Goal: Information Seeking & Learning: Learn about a topic

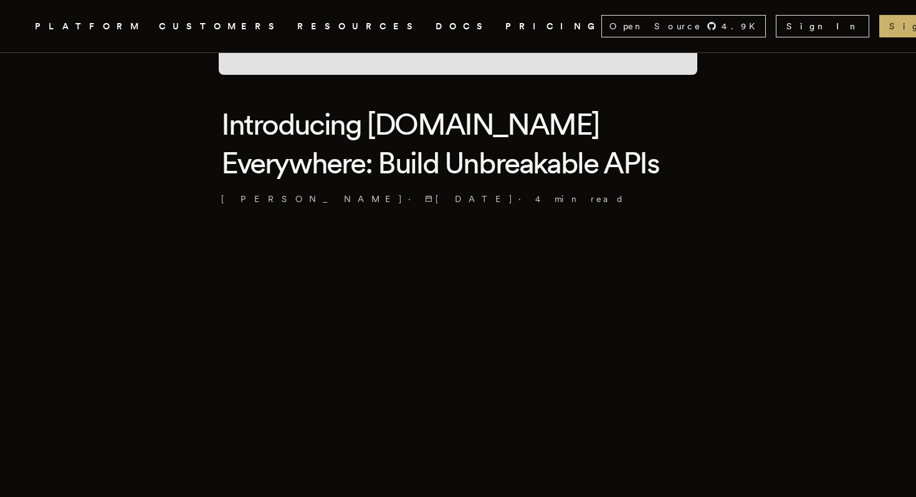
scroll to position [281, 0]
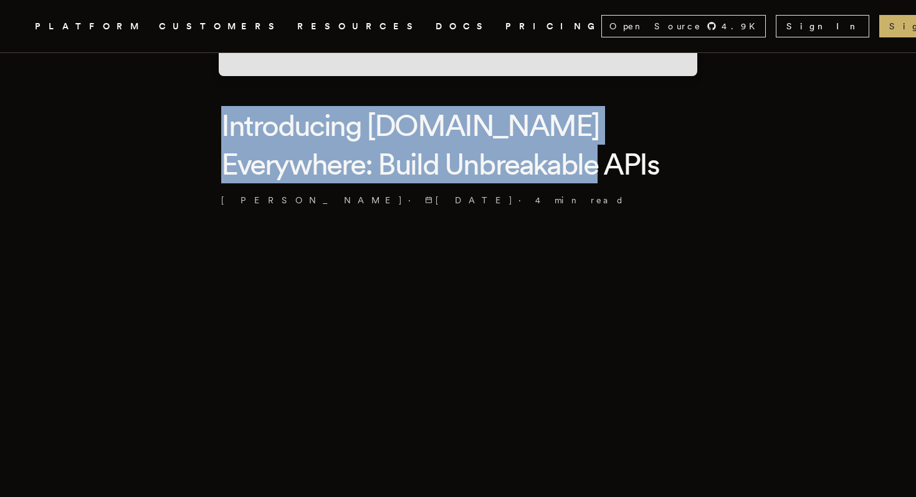
drag, startPoint x: 224, startPoint y: 119, endPoint x: 500, endPoint y: 155, distance: 277.7
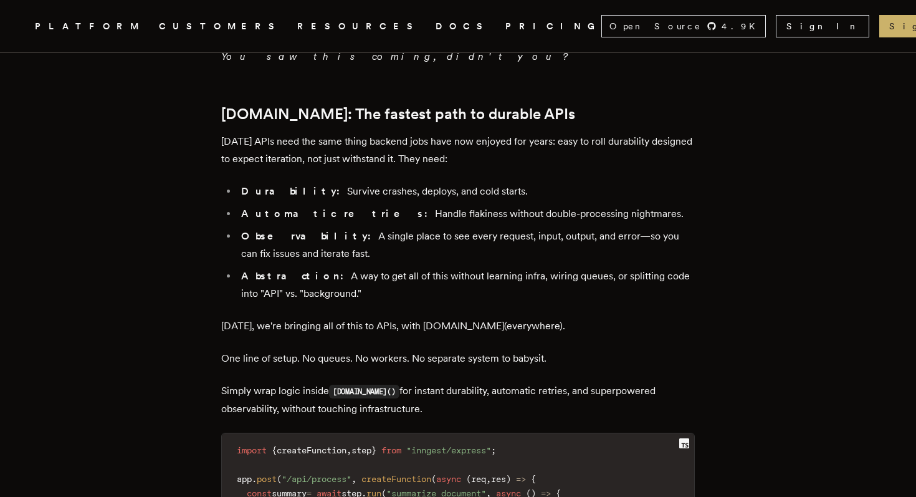
scroll to position [1416, 0]
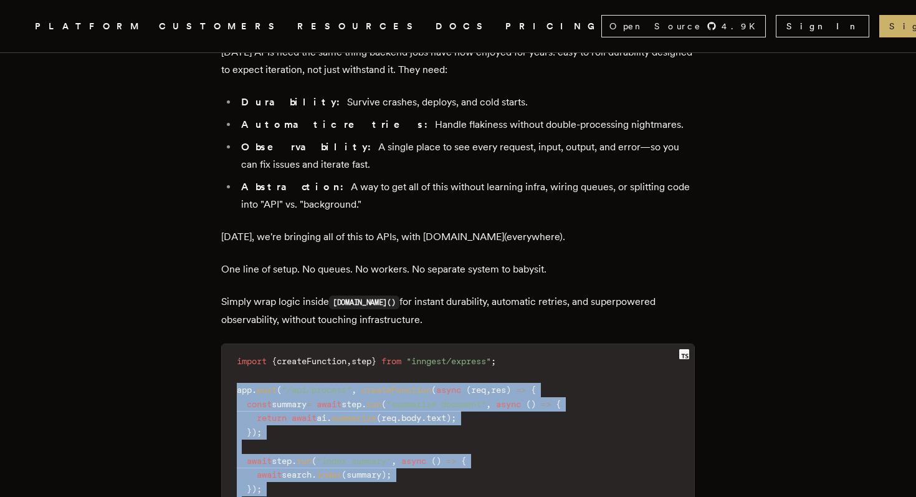
drag, startPoint x: 240, startPoint y: 300, endPoint x: 283, endPoint y: 435, distance: 141.9
click at [283, 435] on code "import { createFunction , step } from "inngest/express" ; app . post ( "/api/pr…" at bounding box center [458, 445] width 472 height 189
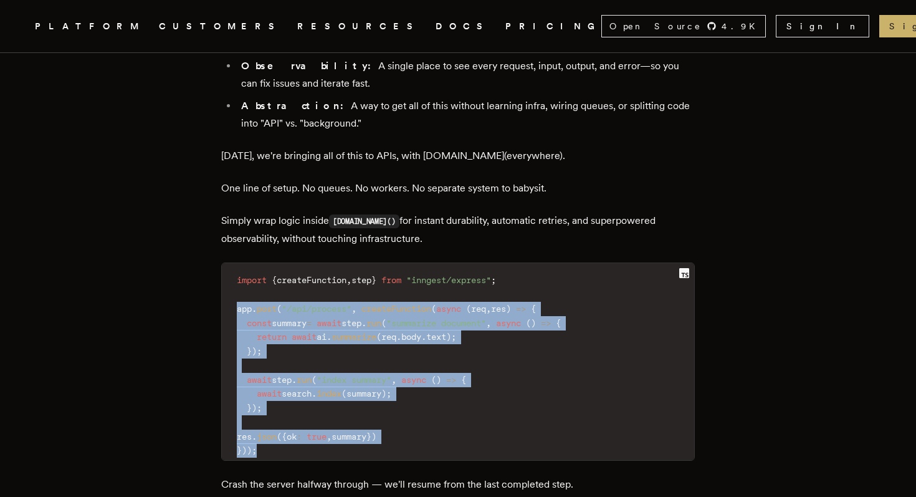
scroll to position [1498, 0]
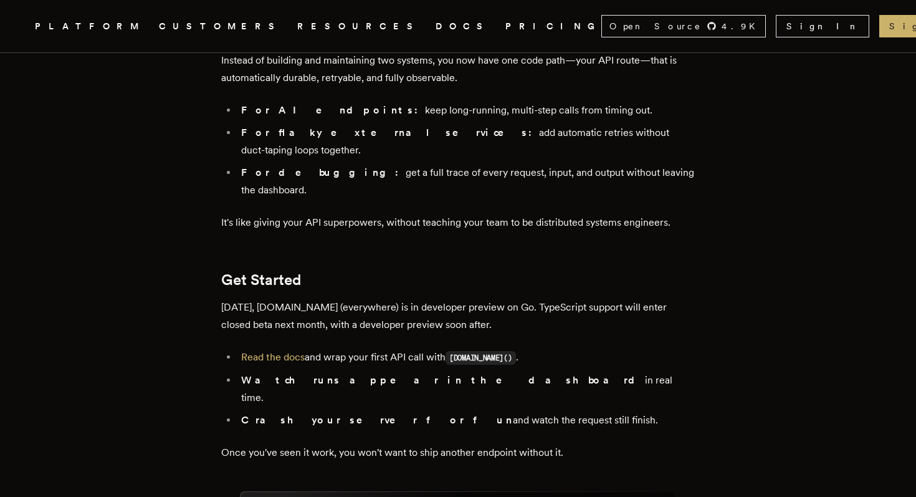
scroll to position [2168, 0]
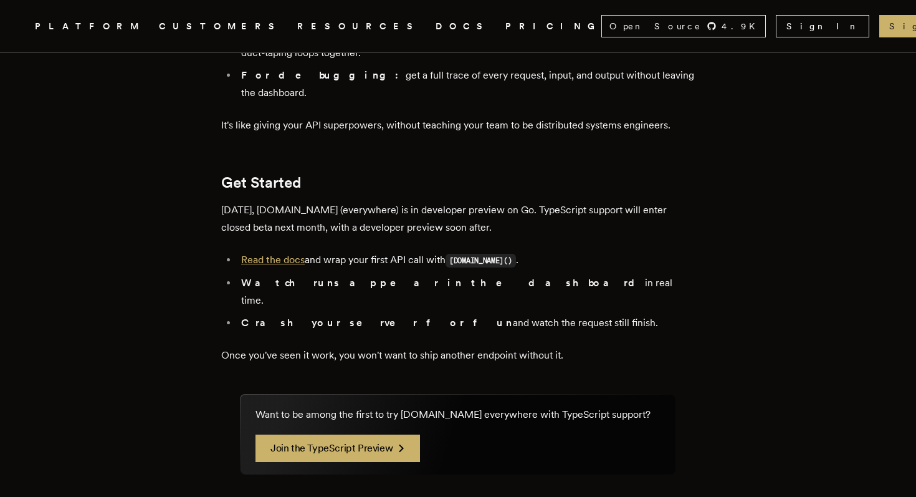
click at [285, 254] on link "Read the docs" at bounding box center [273, 260] width 64 height 12
